Goal: Information Seeking & Learning: Learn about a topic

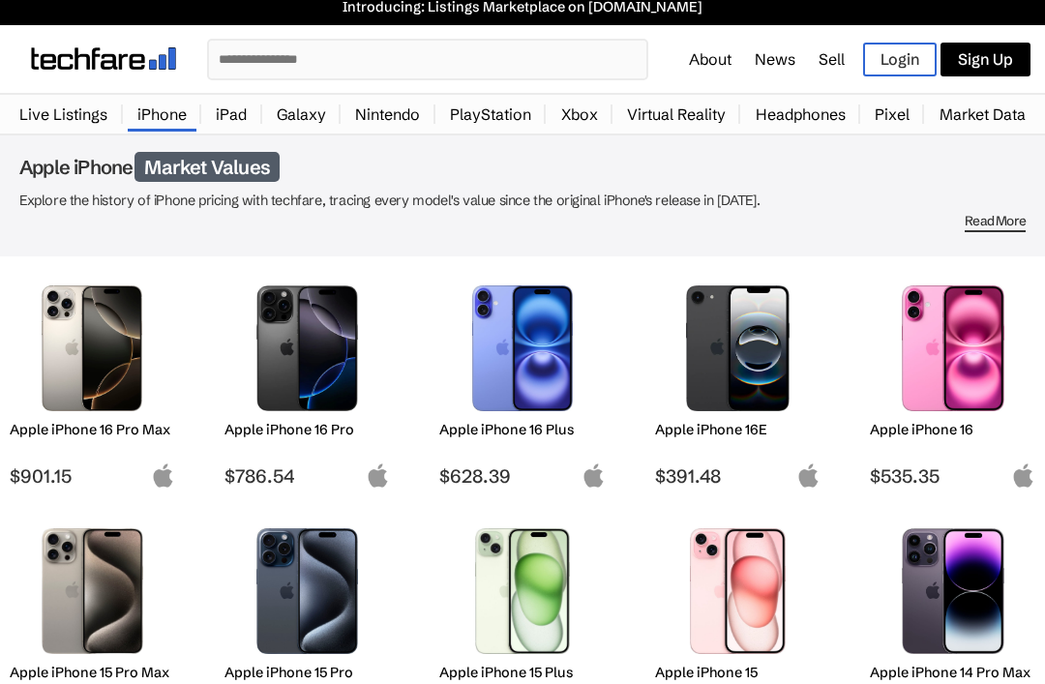
scroll to position [11, 0]
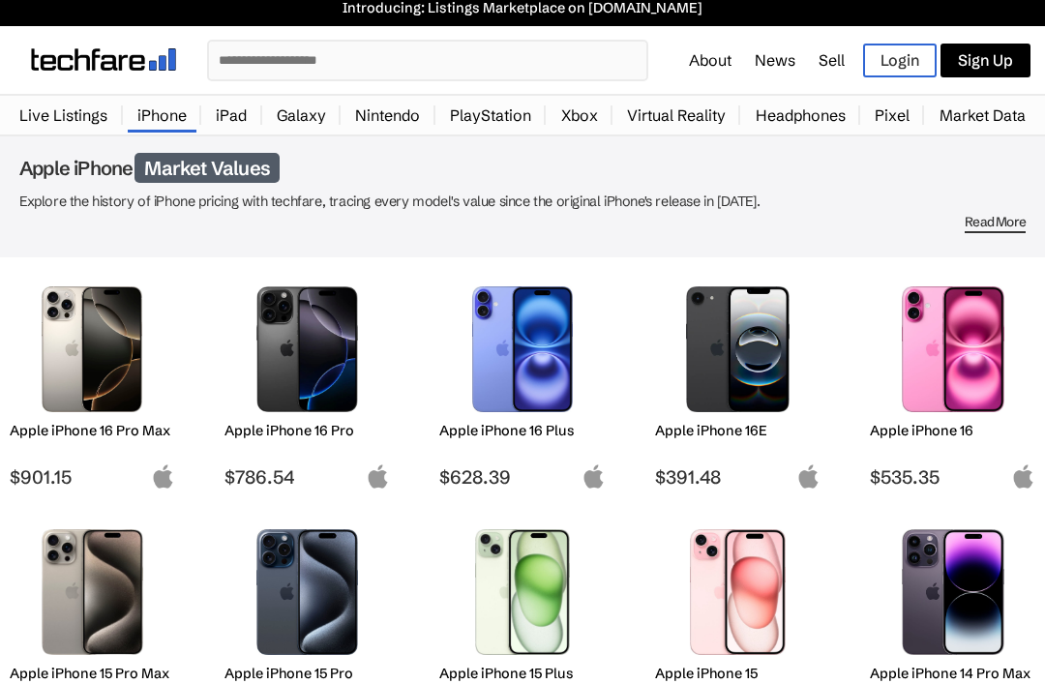
click at [24, 411] on img at bounding box center [92, 349] width 136 height 126
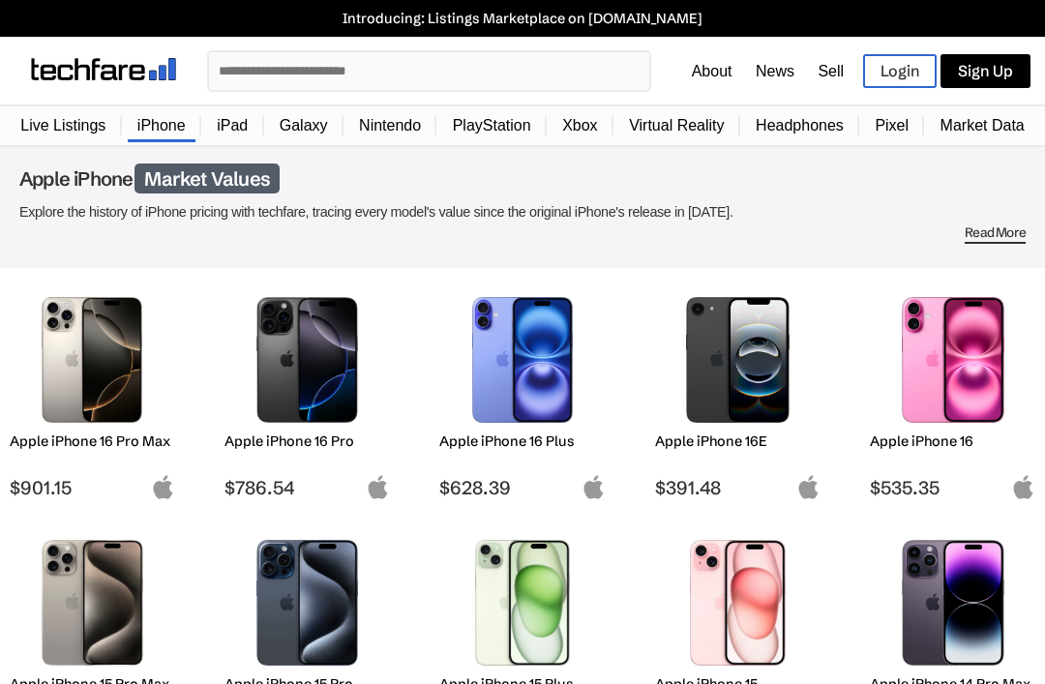
click at [259, 54] on input "text" at bounding box center [429, 71] width 440 height 38
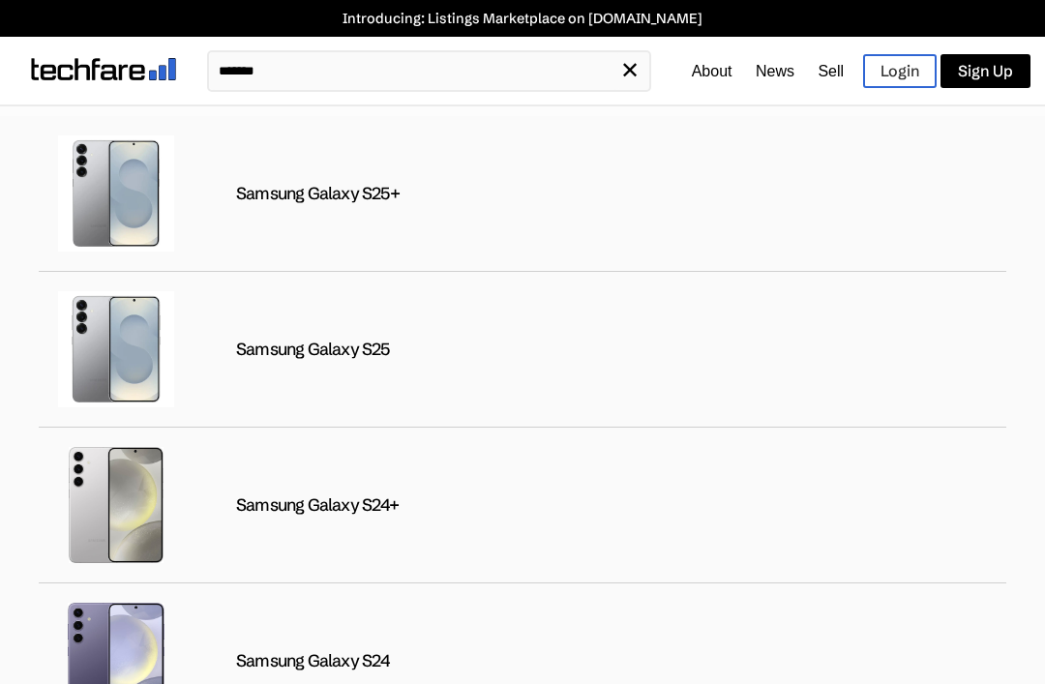
type input "*******"
click at [120, 206] on img at bounding box center [116, 193] width 116 height 116
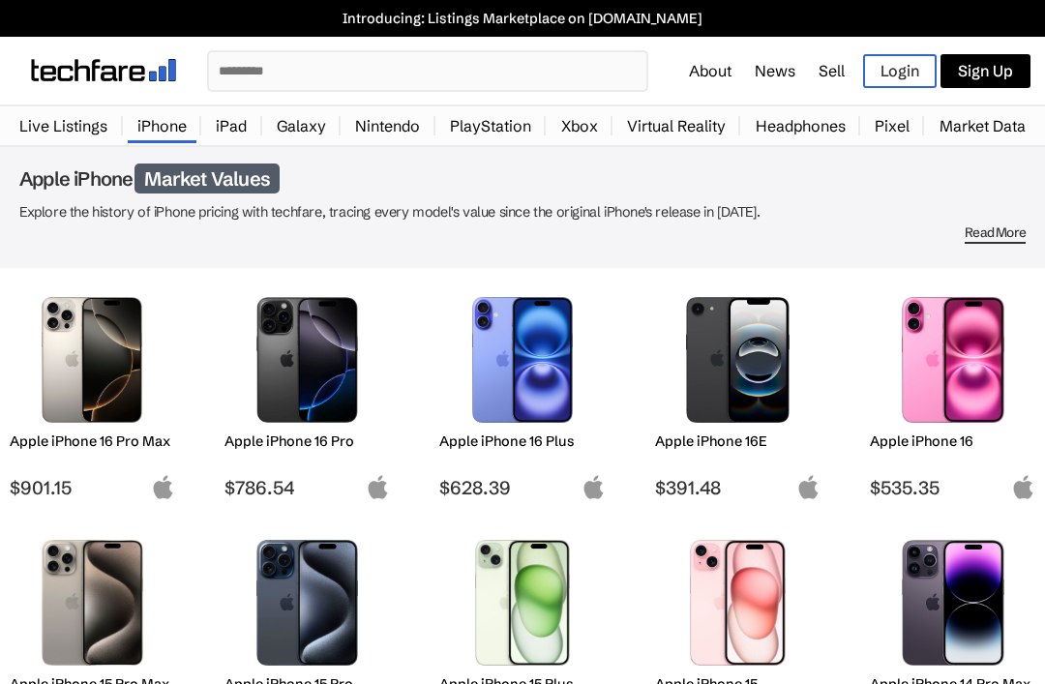
click at [252, 79] on input "text" at bounding box center [427, 71] width 437 height 38
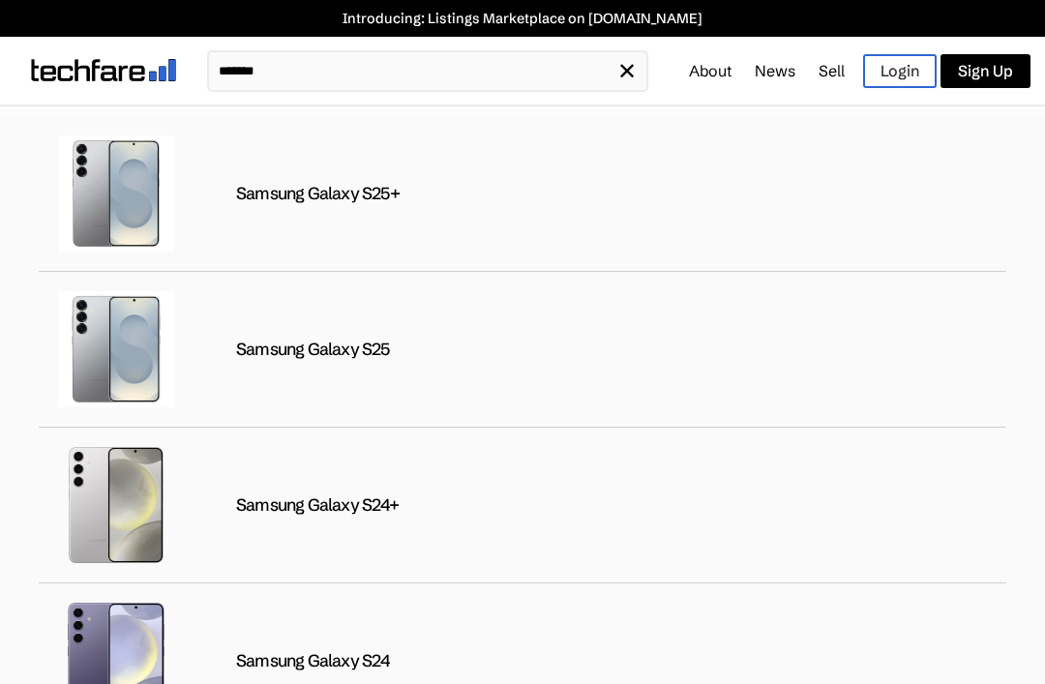
type input "*******"
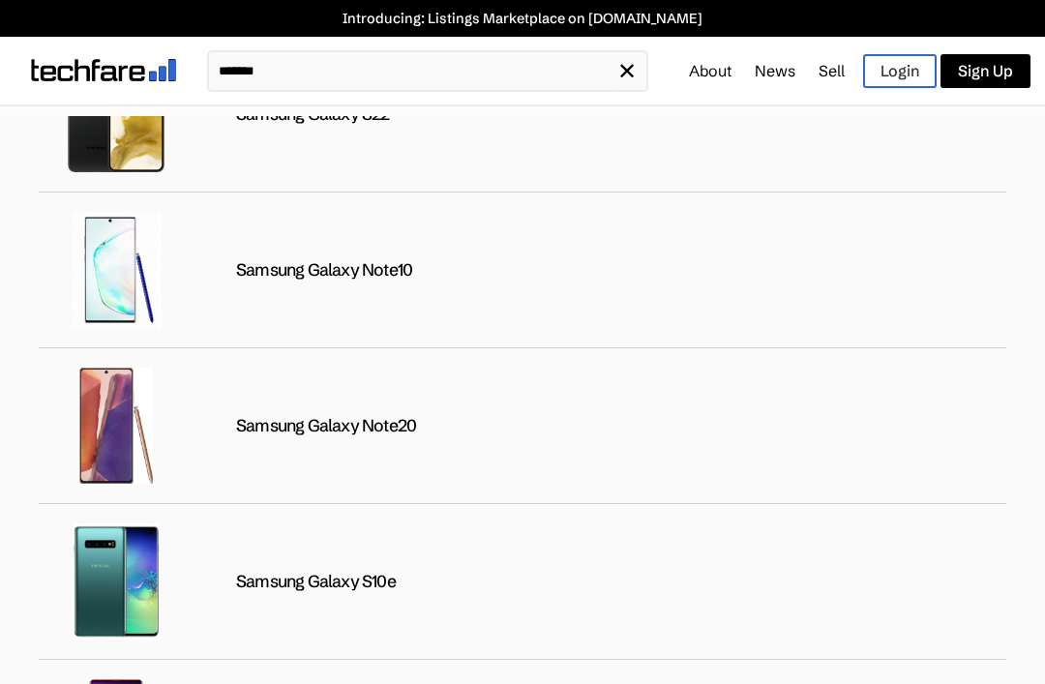
scroll to position [1171, 0]
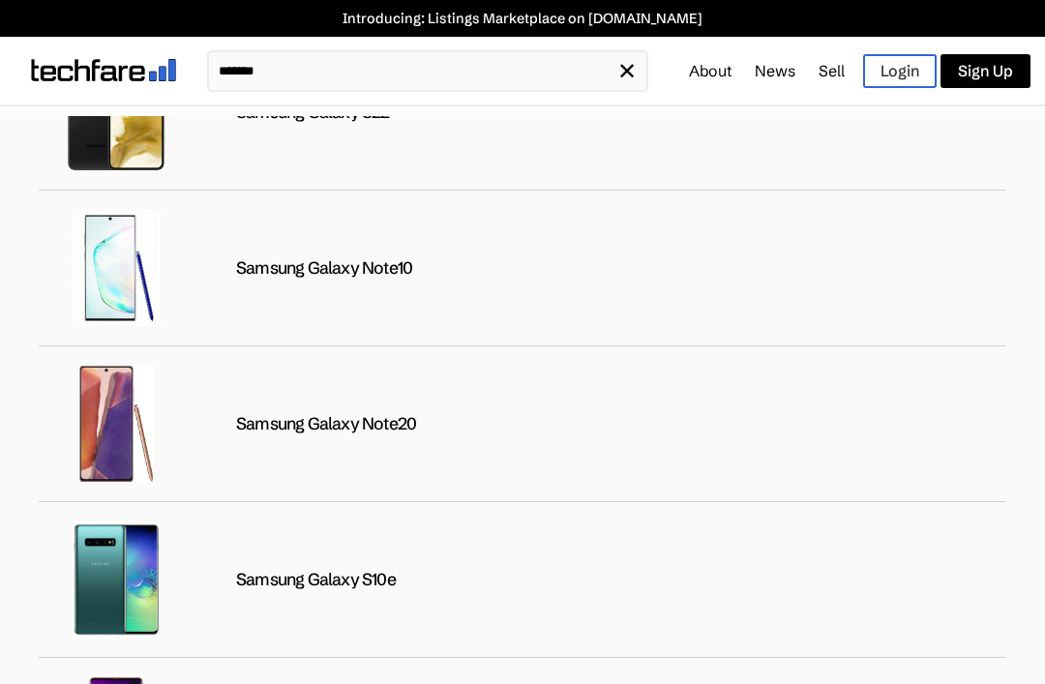
click at [106, 251] on img at bounding box center [116, 268] width 116 height 116
click at [122, 262] on img at bounding box center [116, 268] width 116 height 116
click at [130, 276] on img at bounding box center [116, 268] width 116 height 116
click at [244, 267] on div "Samsung Galaxy Note10" at bounding box center [324, 268] width 176 height 22
click at [106, 250] on img at bounding box center [116, 268] width 116 height 116
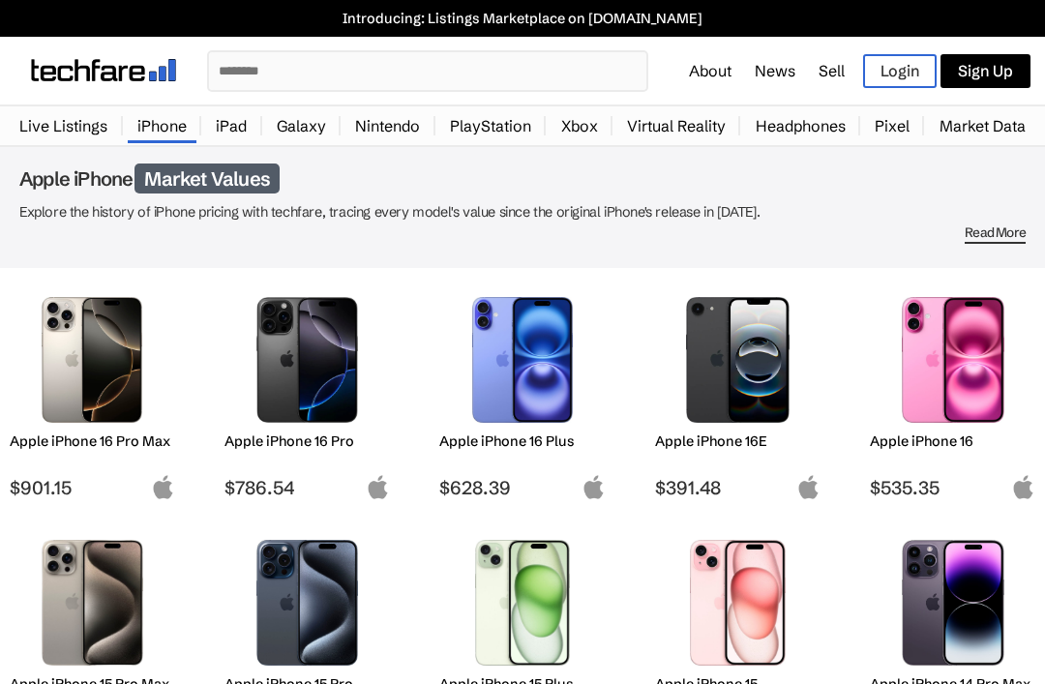
click at [256, 53] on input "text" at bounding box center [427, 71] width 437 height 38
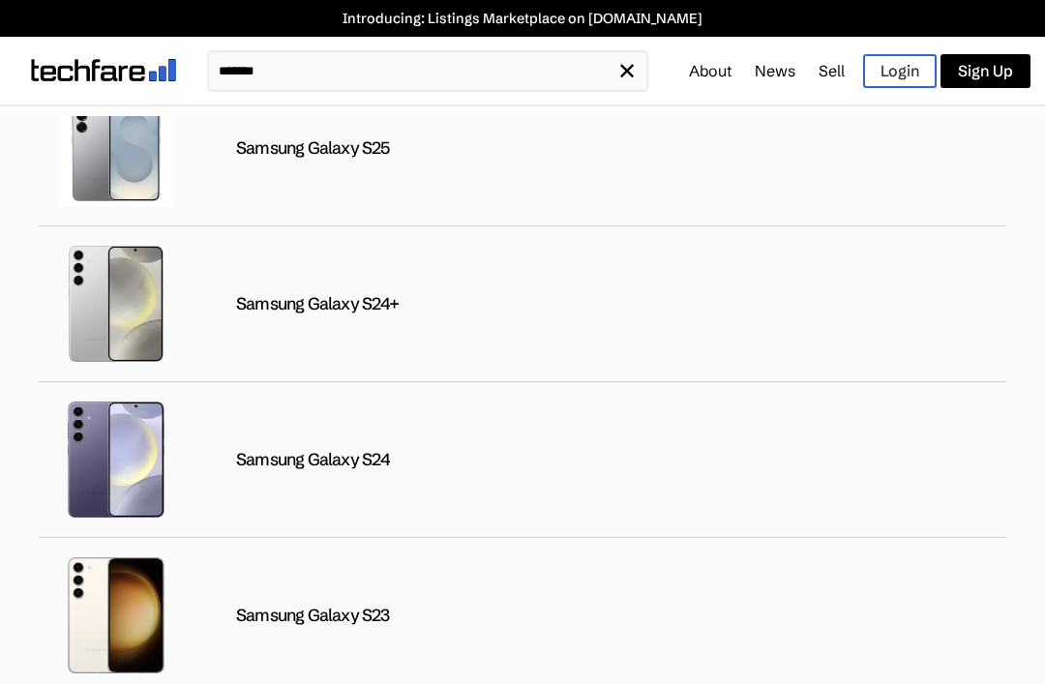
scroll to position [204, 0]
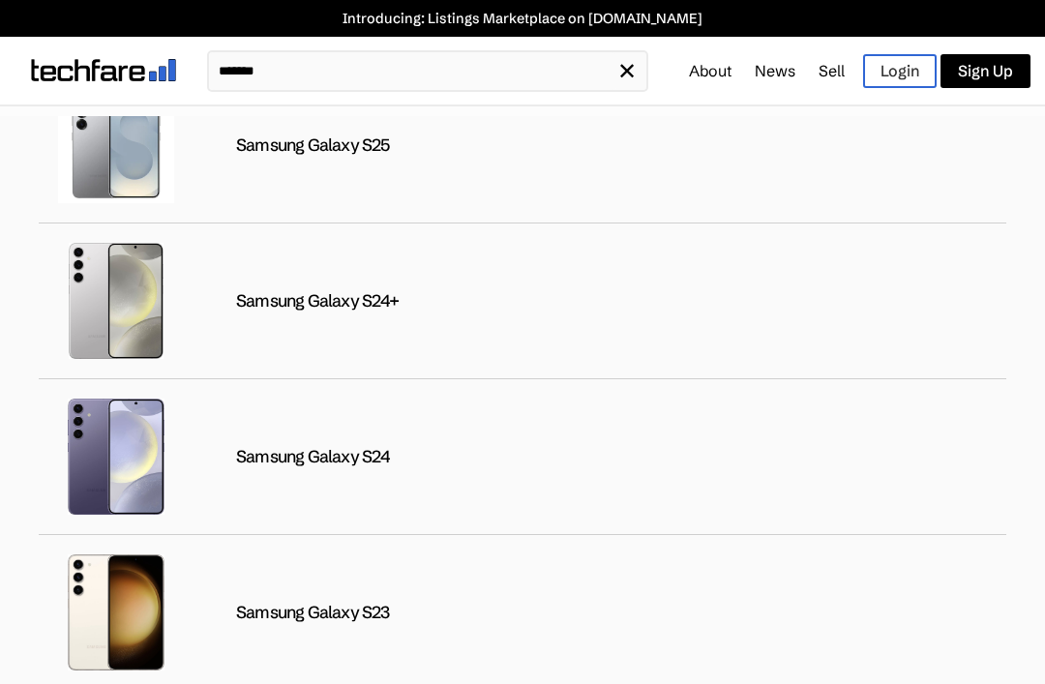
type input "*******"
click at [90, 461] on img at bounding box center [116, 457] width 116 height 116
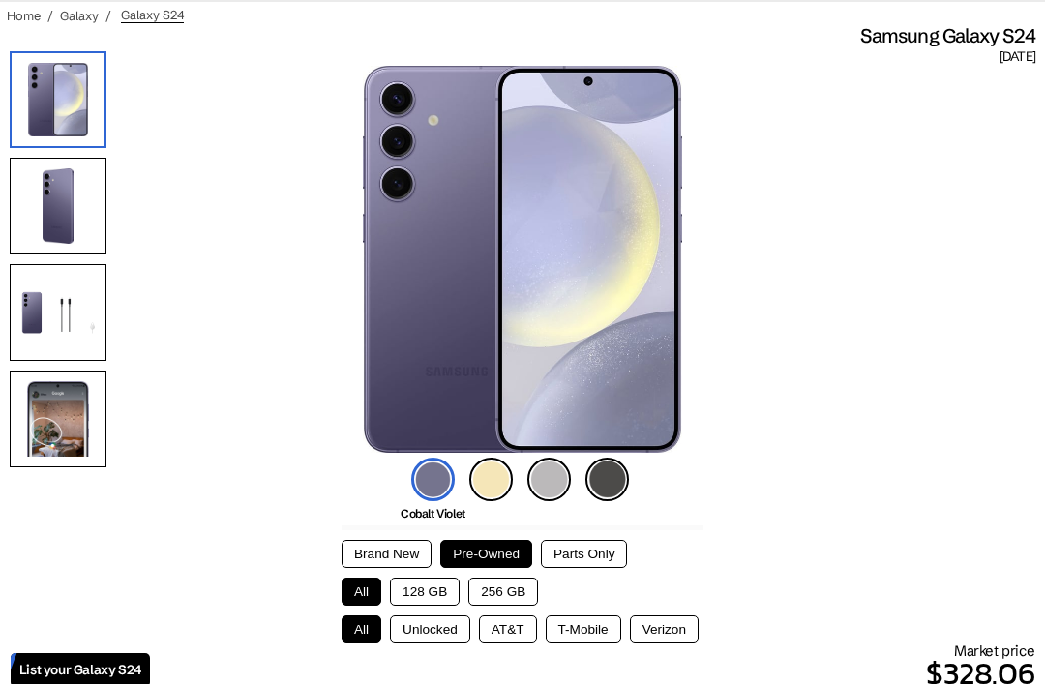
scroll to position [125, 0]
